Goal: Obtain resource: Download file/media

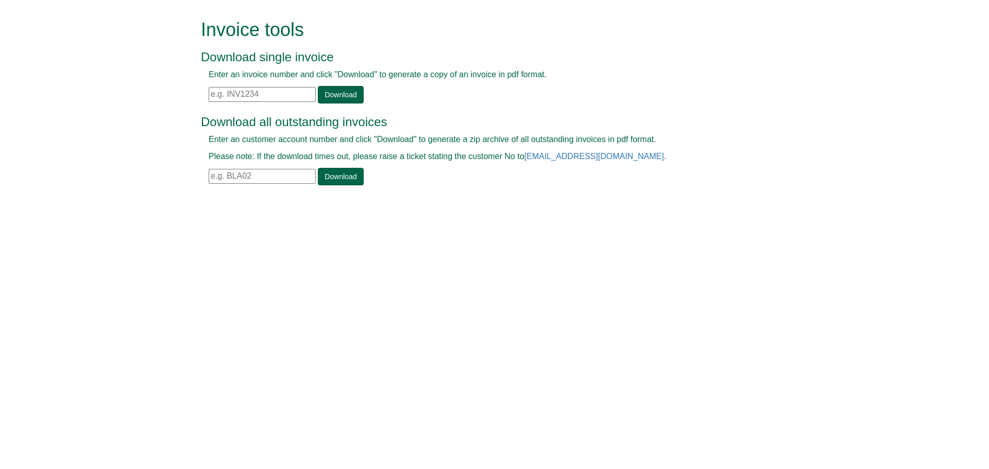
click at [213, 176] on input "text" at bounding box center [262, 176] width 107 height 15
type input "POS52"
click at [343, 175] on link "Download" at bounding box center [340, 177] width 45 height 18
click at [344, 181] on link "Download" at bounding box center [340, 177] width 45 height 18
click at [343, 178] on link "Download" at bounding box center [340, 177] width 45 height 18
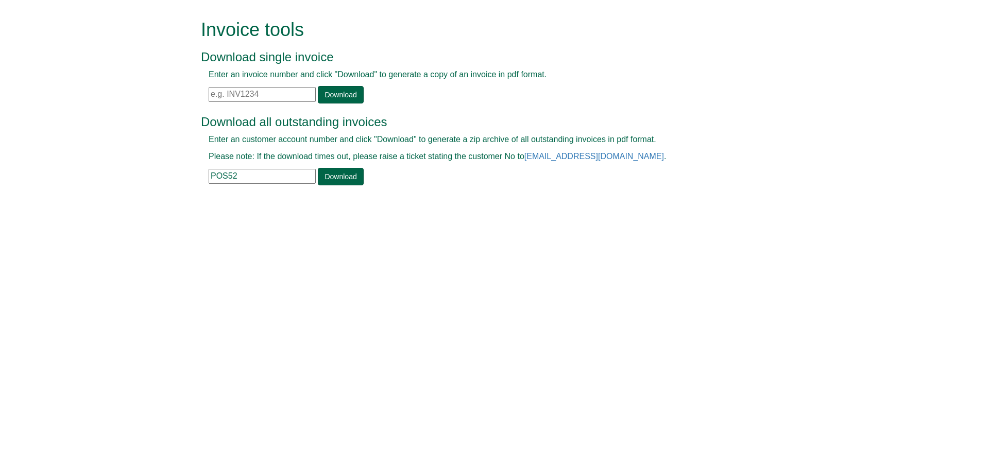
click at [211, 92] on input "text" at bounding box center [262, 94] width 107 height 15
paste input "INV1284022"
type input "INV1284022"
click at [331, 98] on link "Download" at bounding box center [340, 95] width 45 height 18
drag, startPoint x: 262, startPoint y: 95, endPoint x: 208, endPoint y: 102, distance: 54.5
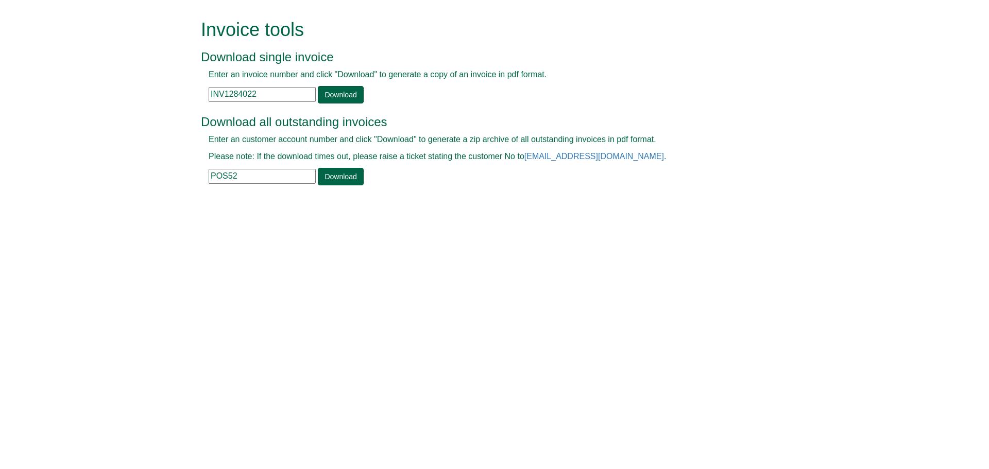
click at [208, 102] on div "Enter an invoice number and click "Download" to generate a copy of an invoice i…" at bounding box center [483, 86] width 564 height 35
paste input "INV1210133"
type input "INV1210133"
click at [330, 96] on link "Download" at bounding box center [340, 95] width 45 height 18
drag, startPoint x: 259, startPoint y: 93, endPoint x: 198, endPoint y: 99, distance: 61.6
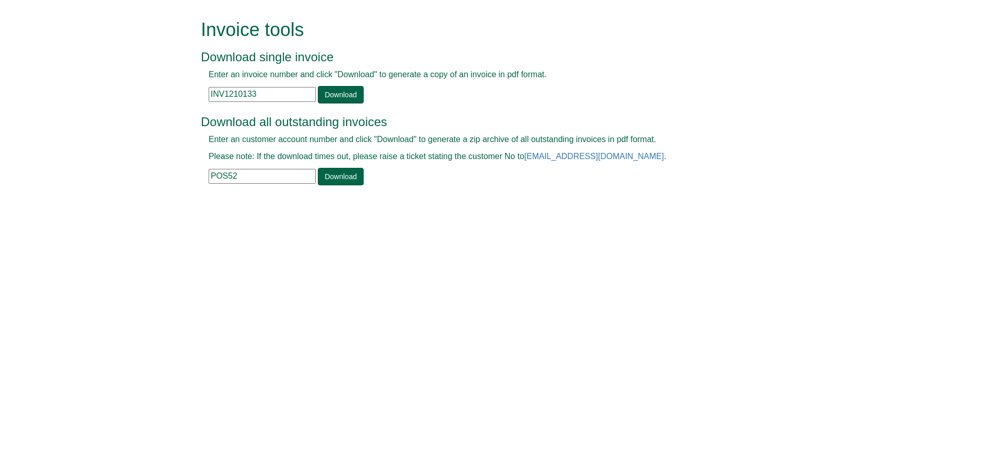
click at [198, 99] on div "Invoice tools Download single invoice Enter an invoice number and click "Downlo…" at bounding box center [494, 103] width 603 height 207
click at [210, 95] on input "text" at bounding box center [262, 94] width 107 height 15
paste input "INV1359975"
type input "INV1359975"
click at [339, 90] on link "Download" at bounding box center [340, 95] width 45 height 18
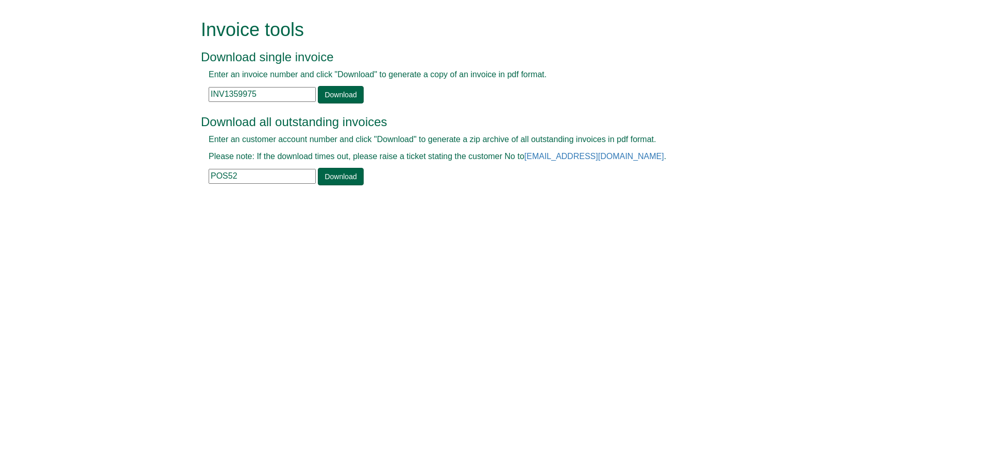
drag, startPoint x: 245, startPoint y: 176, endPoint x: 206, endPoint y: 179, distance: 39.3
click at [206, 179] on div "Enter an customer account number and click "Download" to generate a zip archive…" at bounding box center [483, 160] width 564 height 52
type input "sarr001"
click at [331, 174] on link "Download" at bounding box center [340, 177] width 45 height 18
drag, startPoint x: 244, startPoint y: 183, endPoint x: 206, endPoint y: 176, distance: 38.7
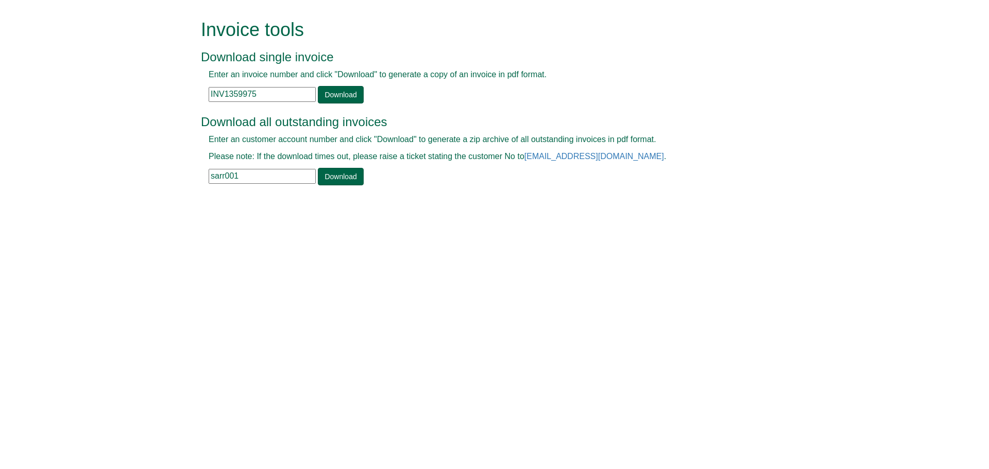
click at [206, 176] on div "Enter an customer account number and click "Download" to generate a zip archive…" at bounding box center [483, 160] width 564 height 52
type input "sou191"
click at [343, 177] on link "Download" at bounding box center [340, 177] width 45 height 18
drag, startPoint x: 264, startPoint y: 96, endPoint x: 200, endPoint y: 90, distance: 63.7
click at [200, 90] on div "Invoice tools Download single invoice Enter an invoice number and click "Downlo…" at bounding box center [494, 103] width 603 height 207
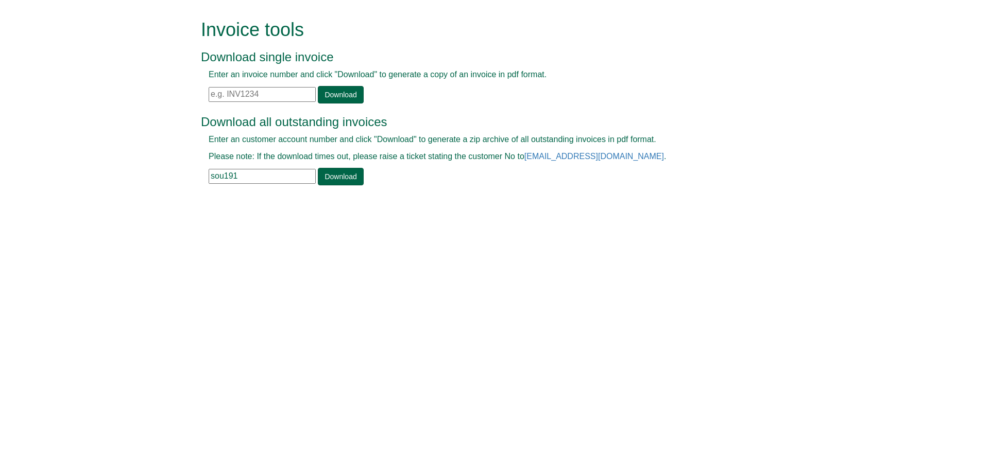
paste input "INV1187837"
type input "INV1187837"
click at [344, 96] on link "Download" at bounding box center [340, 95] width 45 height 18
drag, startPoint x: 264, startPoint y: 93, endPoint x: 208, endPoint y: 100, distance: 57.1
click at [208, 100] on div "Enter an invoice number and click "Download" to generate a copy of an invoice i…" at bounding box center [483, 86] width 564 height 35
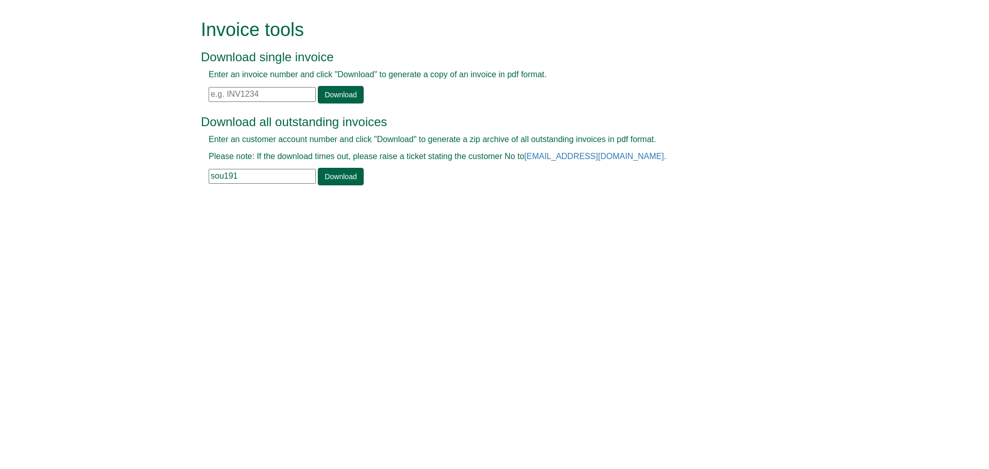
paste input "INV1342756"
type input "INV1342756"
click at [344, 95] on link "Download" at bounding box center [340, 95] width 45 height 18
drag, startPoint x: 264, startPoint y: 95, endPoint x: 207, endPoint y: 96, distance: 56.7
click at [207, 96] on div "Enter an invoice number and click "Download" to generate a copy of an invoice i…" at bounding box center [483, 86] width 564 height 35
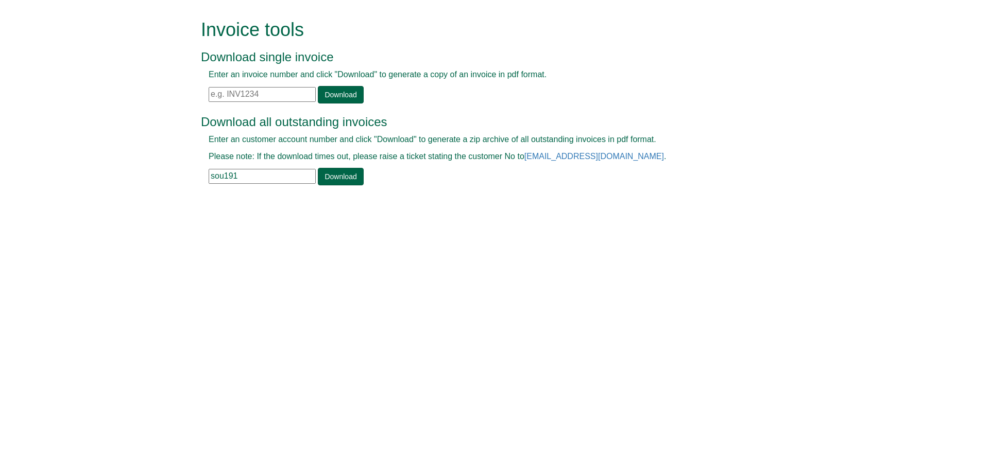
paste input "INV1344649"
type input "INV1344649"
click at [337, 98] on link "Download" at bounding box center [340, 95] width 45 height 18
drag, startPoint x: 259, startPoint y: 94, endPoint x: 209, endPoint y: 94, distance: 49.4
click at [209, 94] on input "INV1344649" at bounding box center [262, 94] width 107 height 15
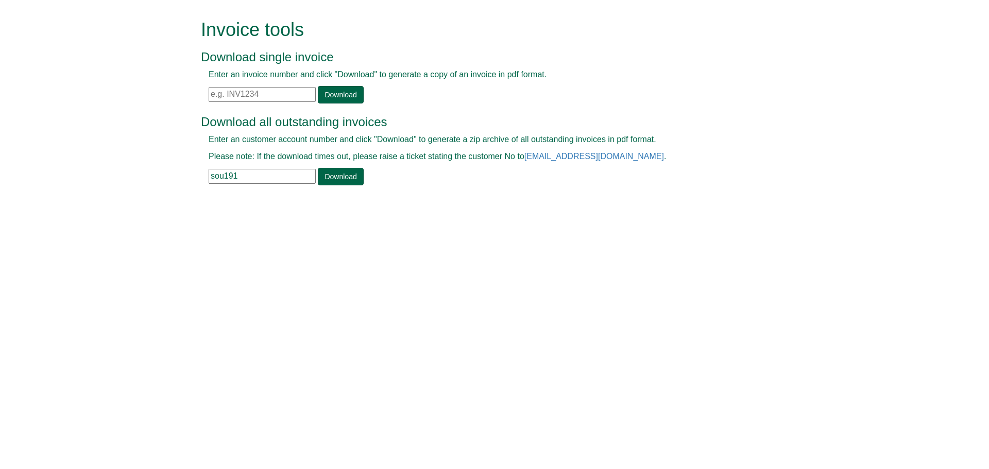
paste input "INV1346687"
type input "INV1346687"
click at [341, 92] on link "Download" at bounding box center [340, 95] width 45 height 18
drag, startPoint x: 264, startPoint y: 89, endPoint x: 208, endPoint y: 94, distance: 56.8
click at [208, 94] on div "Enter an invoice number and click "Download" to generate a copy of an invoice i…" at bounding box center [483, 86] width 564 height 35
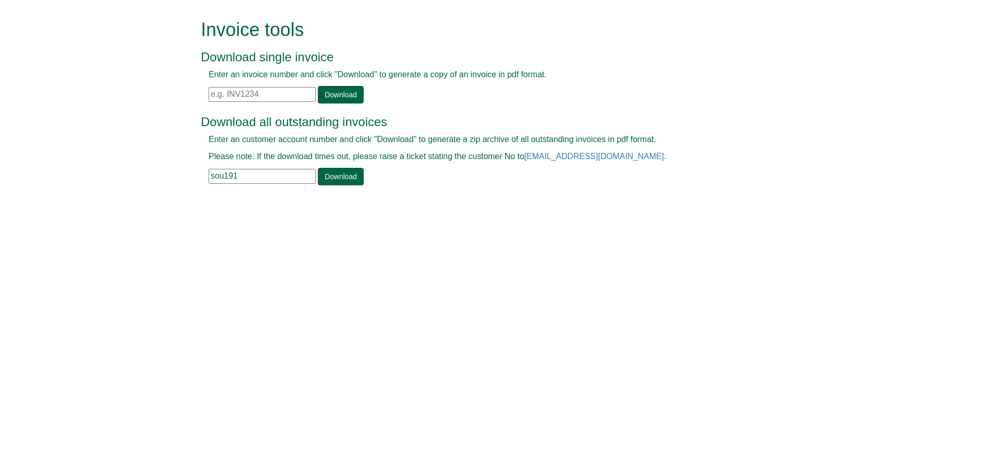
paste input "INV1380878"
type input "INV1380878"
click at [340, 92] on link "Download" at bounding box center [340, 95] width 45 height 18
drag, startPoint x: 268, startPoint y: 94, endPoint x: 192, endPoint y: 106, distance: 77.1
click at [192, 106] on form "Invoice tools Download single invoice Enter an invoice number and click "Downlo…" at bounding box center [494, 103] width 989 height 207
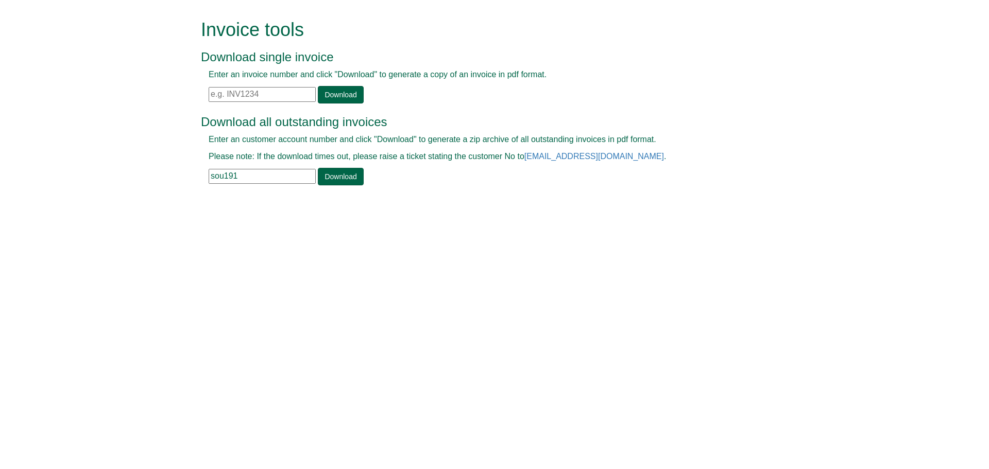
paste input "INV1352417"
type input "INV1352417"
click at [331, 96] on link "Download" at bounding box center [340, 95] width 45 height 18
drag, startPoint x: 249, startPoint y: 179, endPoint x: 199, endPoint y: 179, distance: 49.4
click at [199, 179] on div "Invoice tools Download single invoice Enter an invoice number and click "Downlo…" at bounding box center [494, 103] width 603 height 207
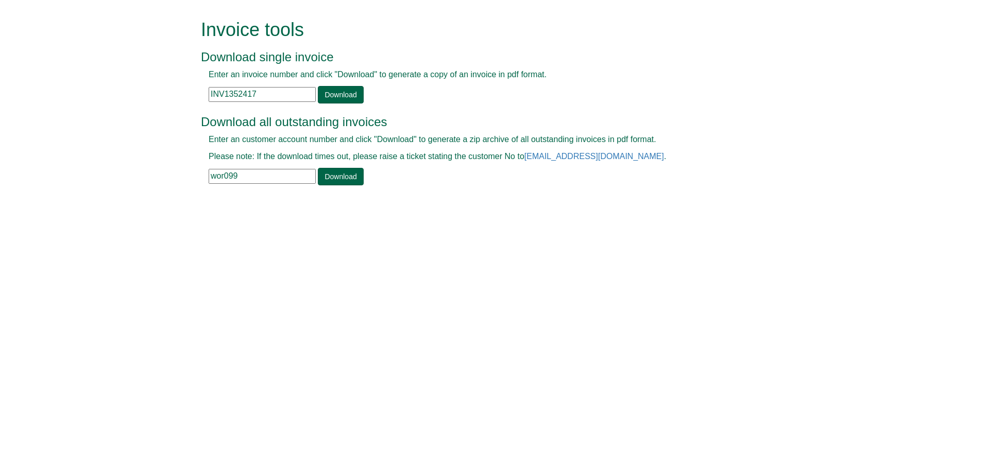
type input "wor099"
click at [326, 177] on link "Download" at bounding box center [340, 177] width 45 height 18
click at [348, 179] on link "Download" at bounding box center [340, 177] width 45 height 18
